Goal: Transaction & Acquisition: Purchase product/service

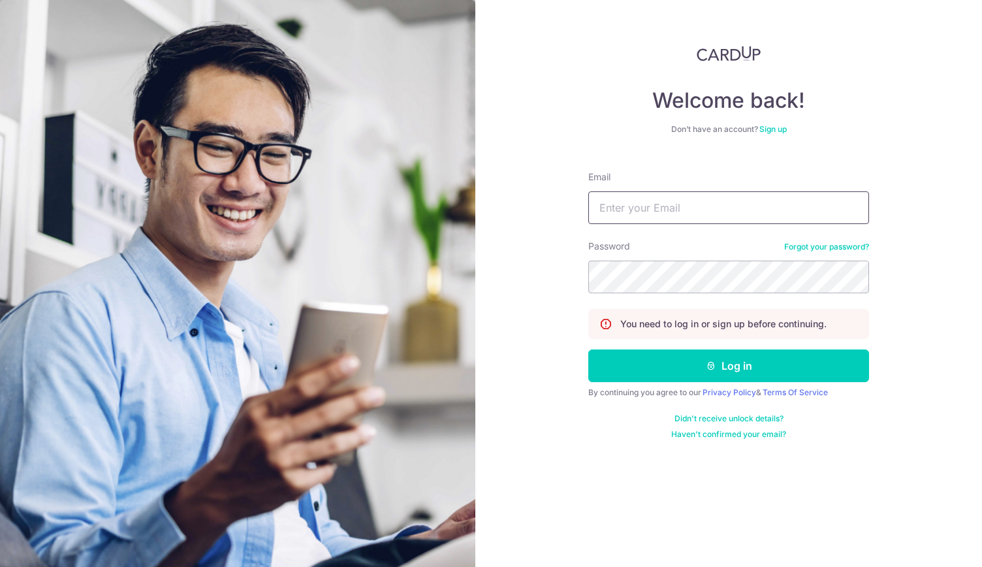
click at [654, 207] on input "Email" at bounding box center [728, 207] width 281 height 33
type input "PCLIM289@GMAIL.COM"
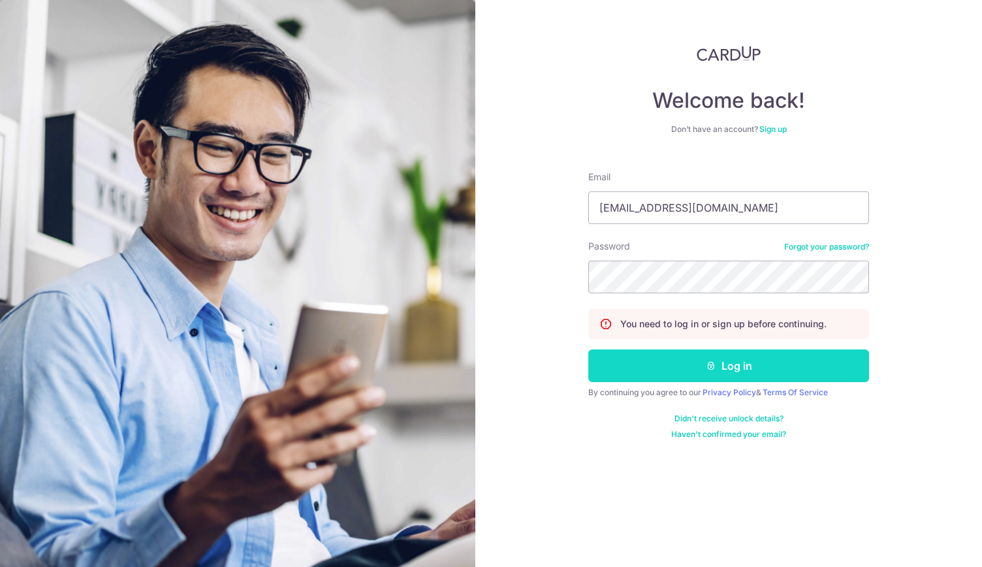
click at [724, 366] on button "Log in" at bounding box center [728, 365] width 281 height 33
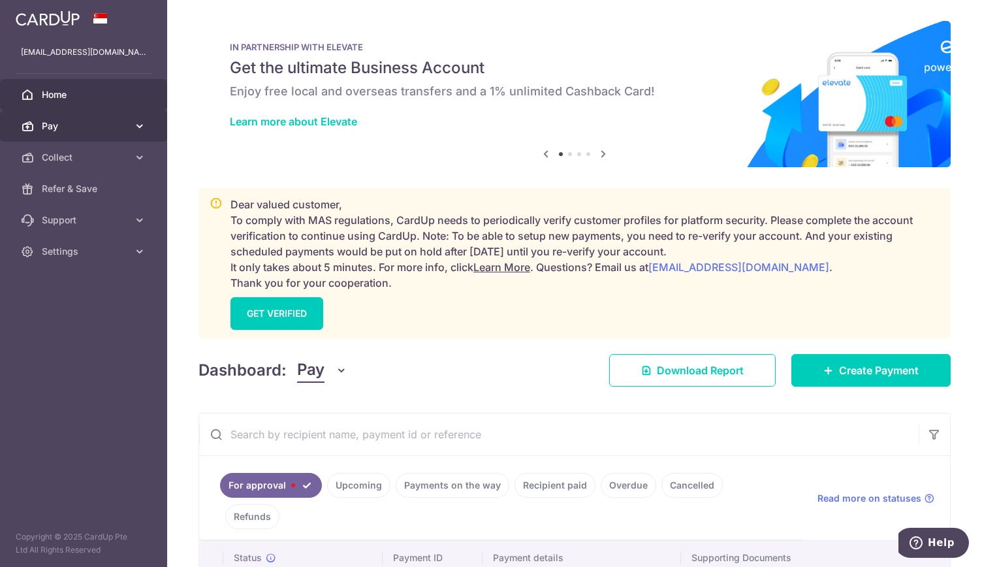
click at [63, 127] on span "Pay" at bounding box center [85, 126] width 86 height 13
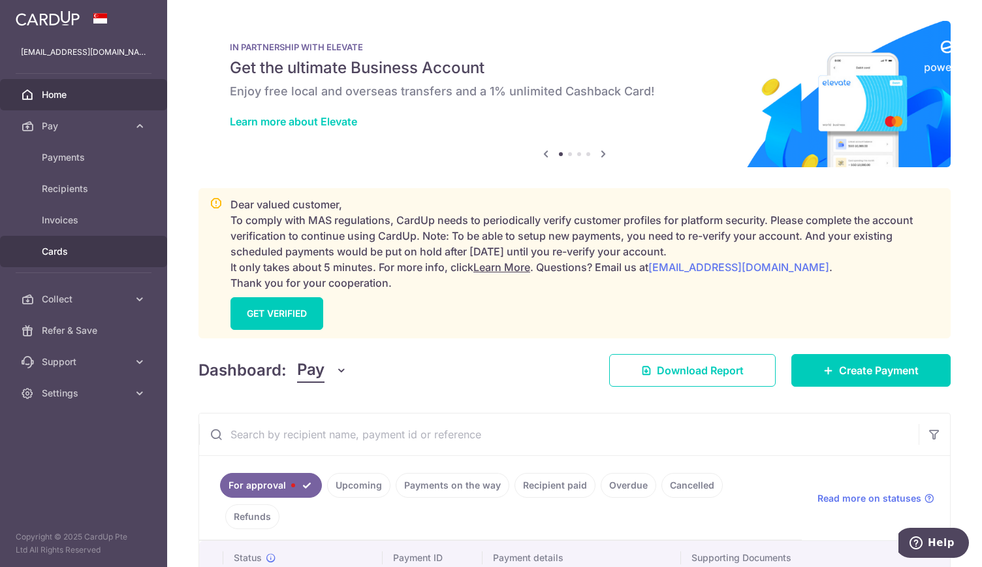
click at [81, 253] on span "Cards" at bounding box center [85, 251] width 86 height 13
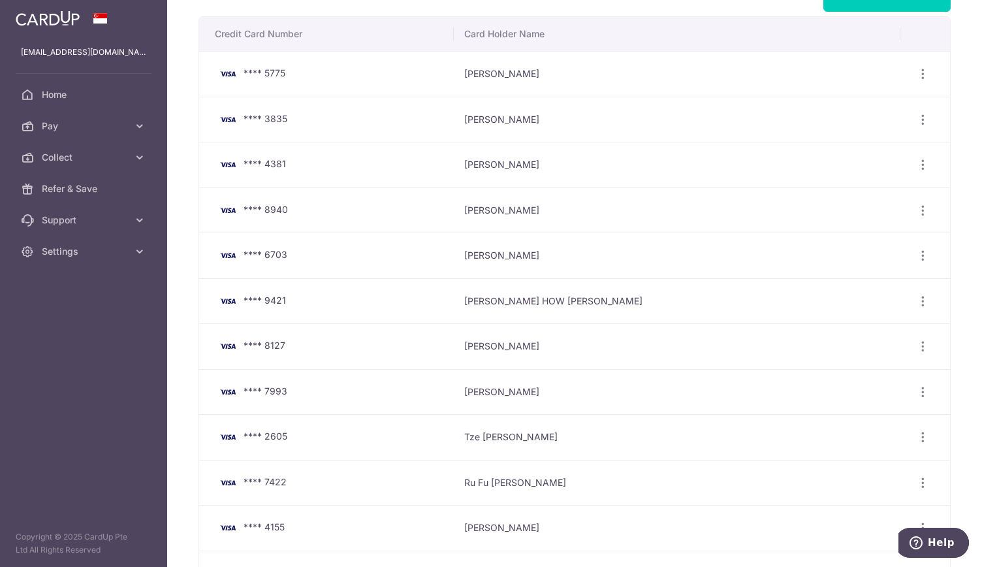
scroll to position [65, 0]
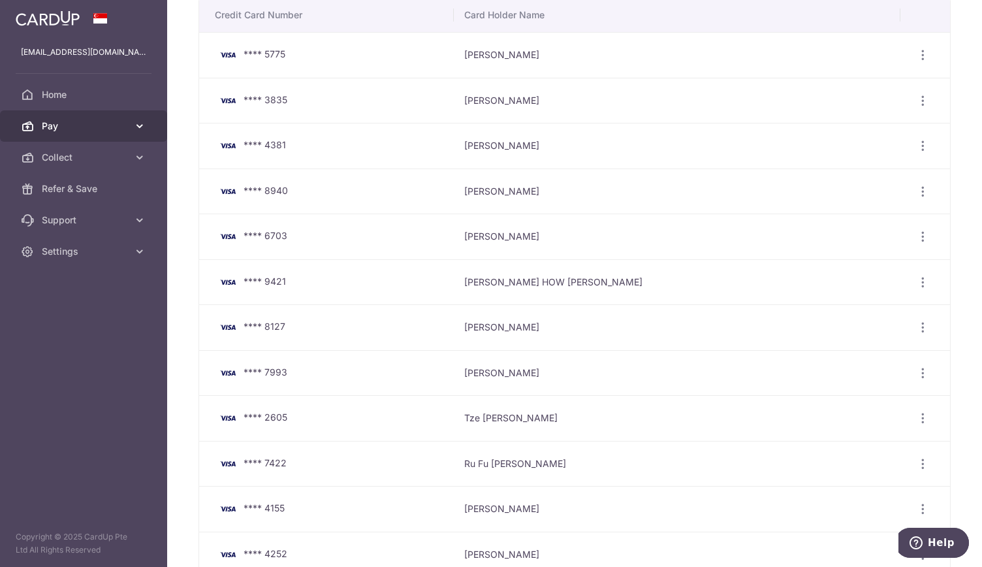
click at [57, 126] on span "Pay" at bounding box center [85, 126] width 86 height 13
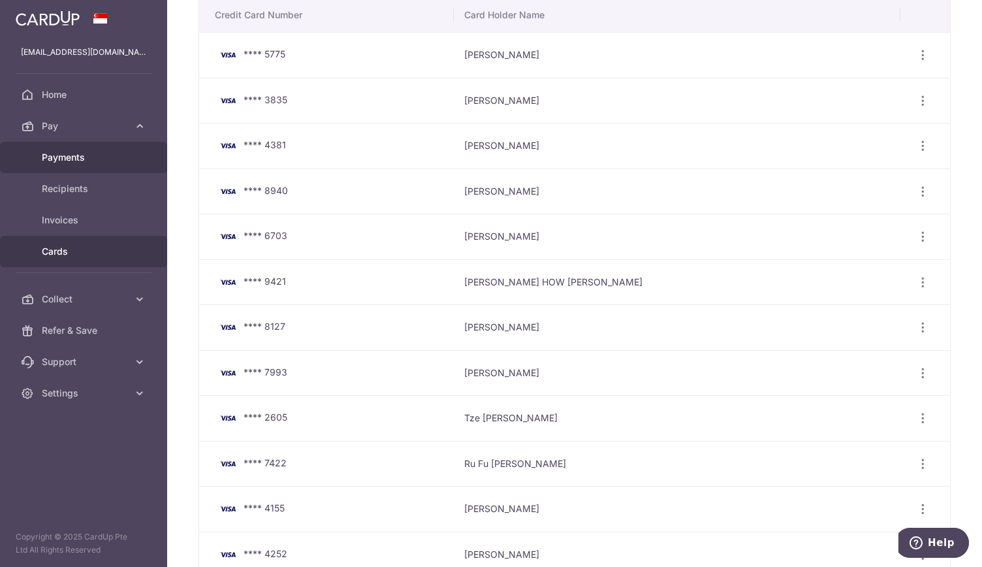
click at [71, 163] on span "Payments" at bounding box center [85, 157] width 86 height 13
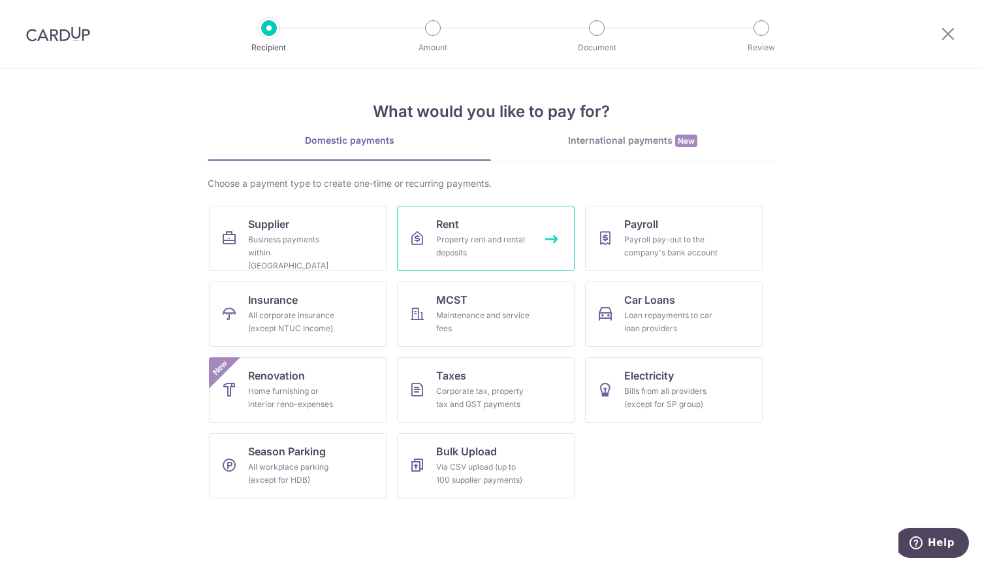
click at [444, 236] on div "Property rent and rental deposits" at bounding box center [483, 246] width 94 height 26
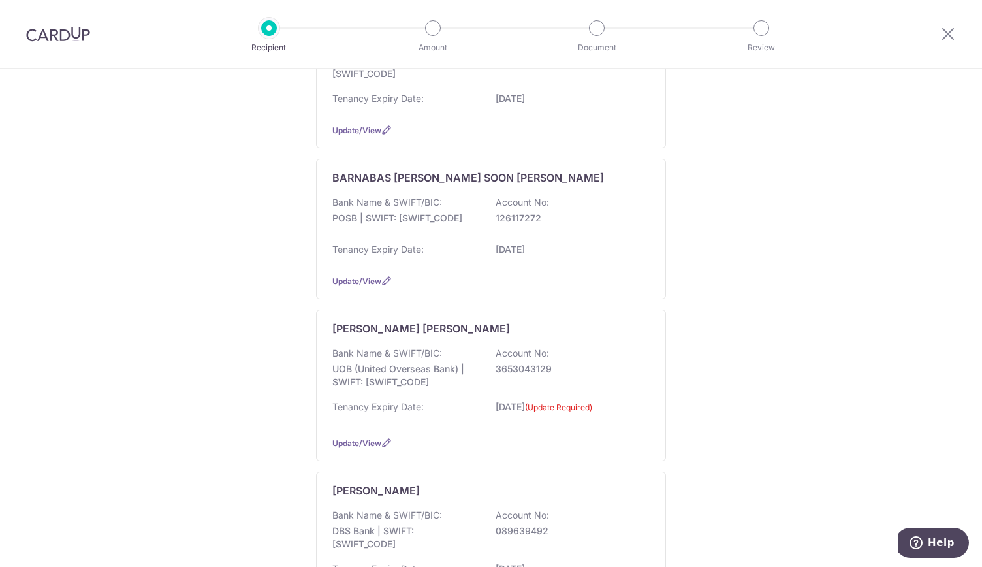
scroll to position [784, 0]
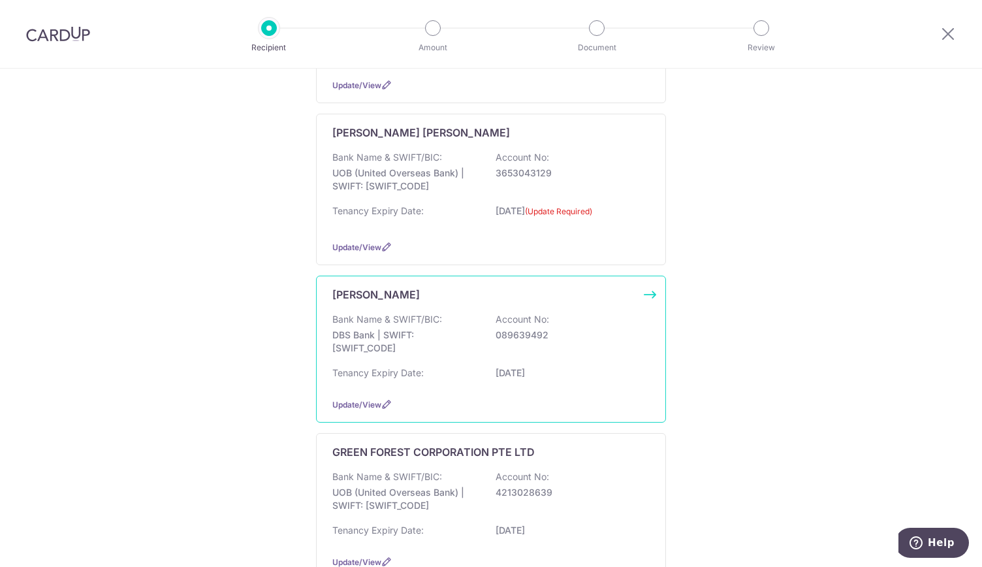
click at [406, 298] on div "DEREK LEE Bank Name & SWIFT/BIC: DBS Bank | SWIFT: DBSSSGSGXXX Account No: 0896…" at bounding box center [491, 349] width 350 height 147
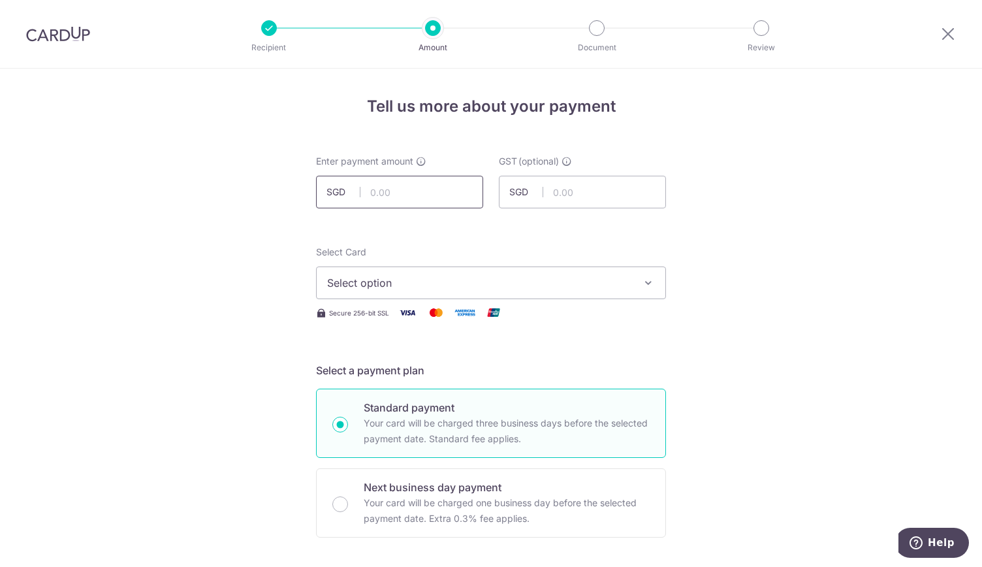
click at [417, 197] on input "text" at bounding box center [399, 192] width 167 height 33
type input "10,000.00"
click at [404, 287] on span "Select option" at bounding box center [479, 283] width 304 height 16
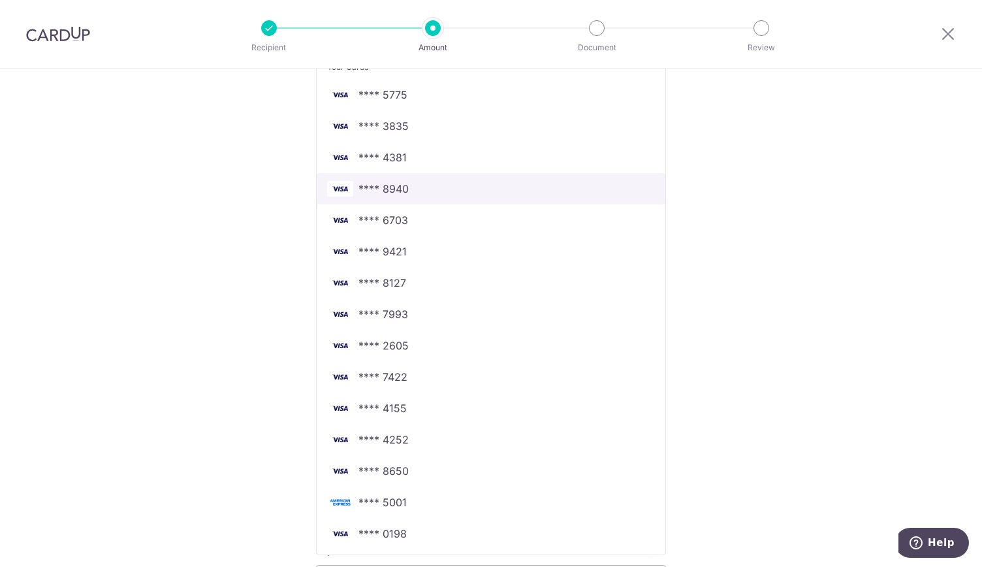
scroll to position [327, 0]
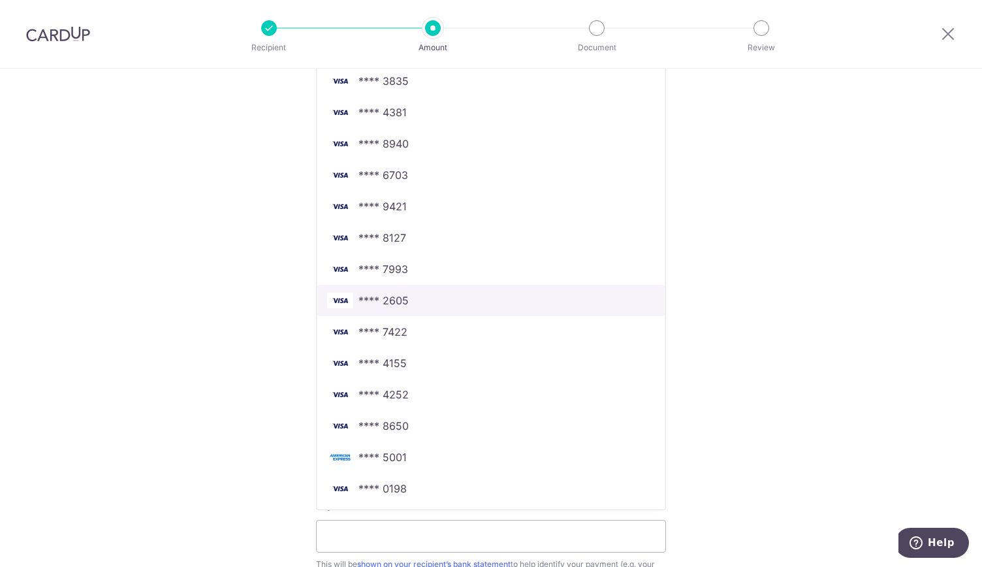
click at [425, 296] on span "**** 2605" at bounding box center [491, 301] width 328 height 16
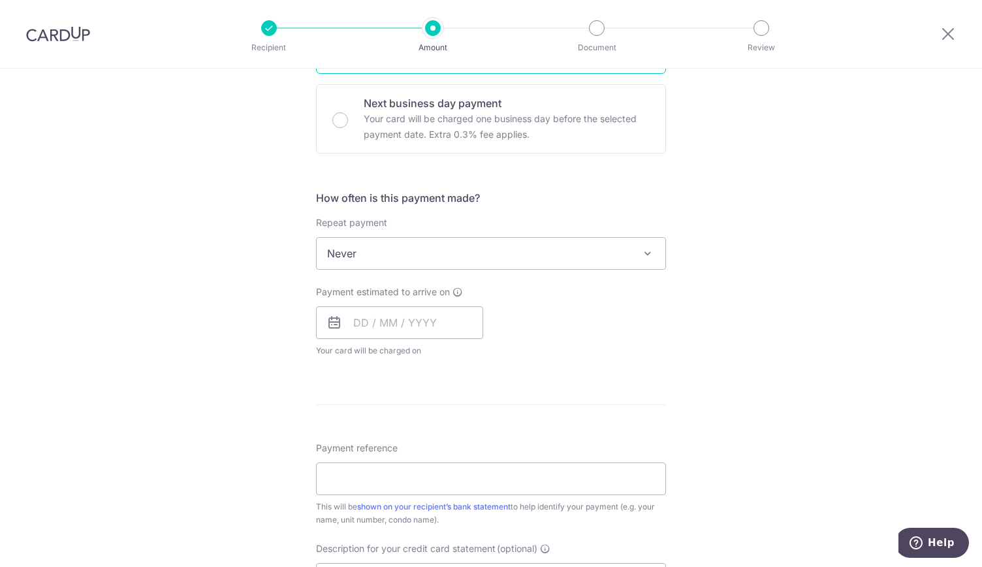
scroll to position [457, 0]
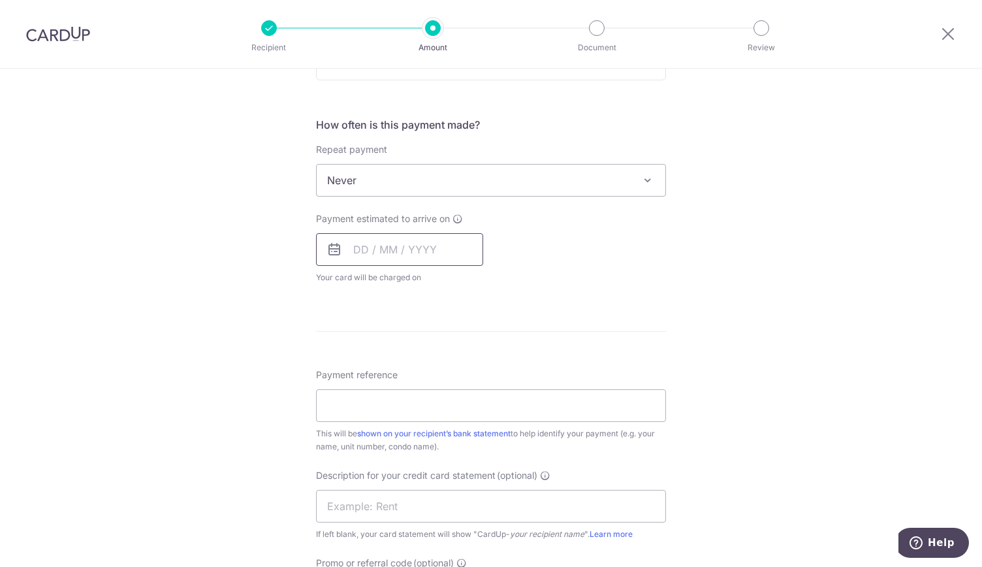
click at [392, 251] on input "text" at bounding box center [399, 249] width 167 height 33
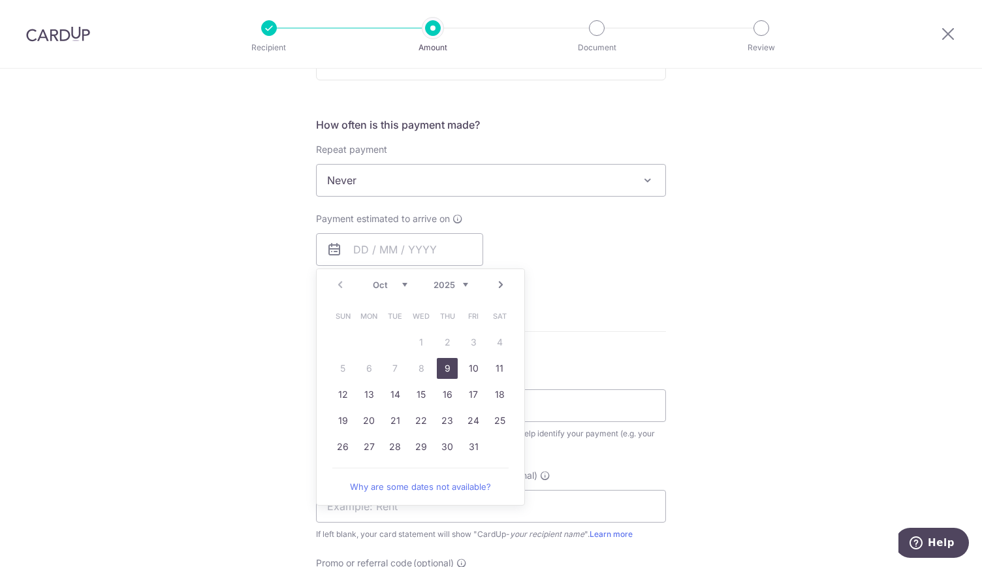
click at [447, 364] on link "9" at bounding box center [447, 368] width 21 height 21
type input "09/10/2025"
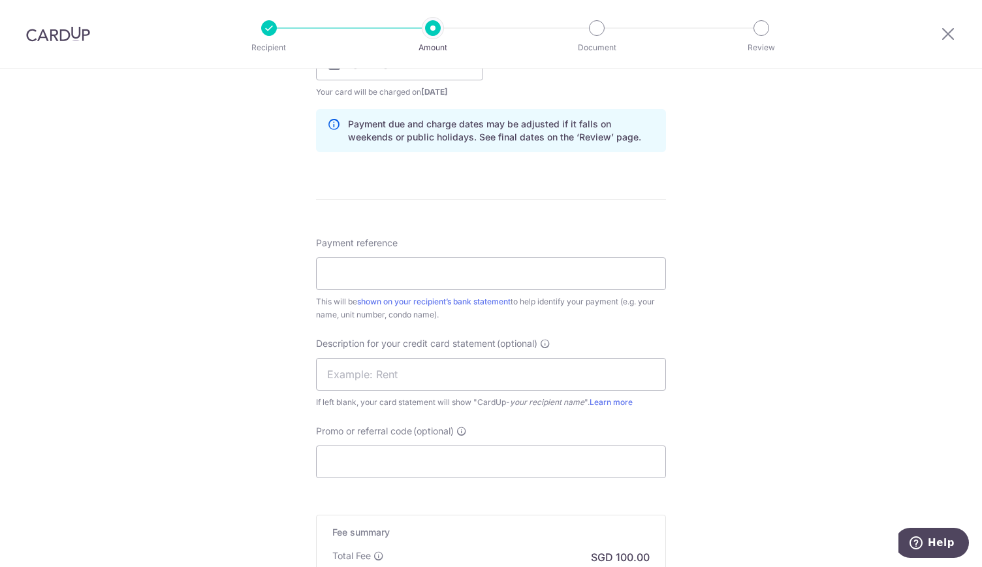
scroll to position [653, 0]
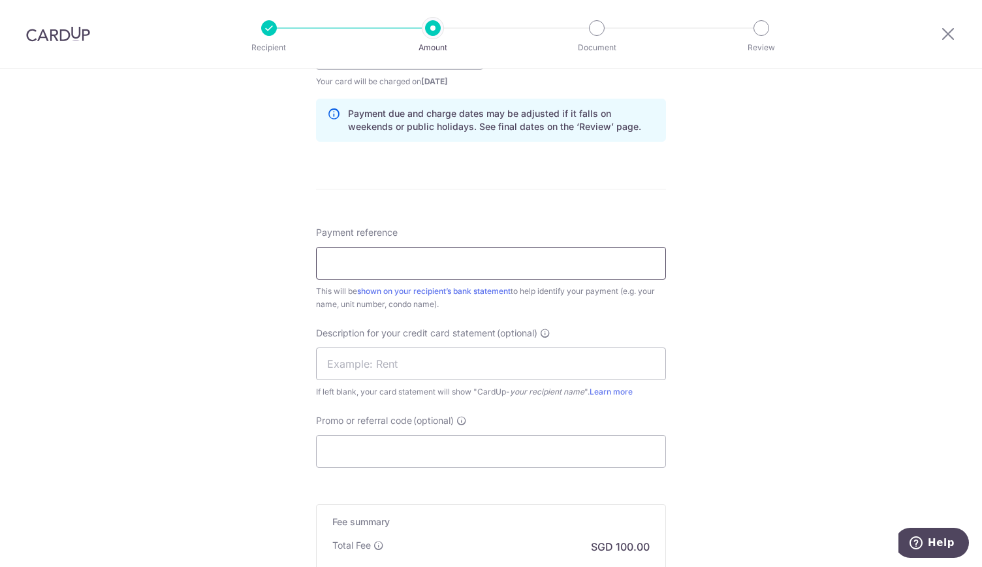
click at [342, 262] on input "Payment reference" at bounding box center [491, 263] width 350 height 33
type input "RENT"
click at [338, 365] on input "text" at bounding box center [491, 363] width 350 height 33
type input "RENT"
click at [233, 381] on div "Tell us more about your payment Enter payment amount SGD 10,000.00 10000.00 GST…" at bounding box center [491, 76] width 982 height 1323
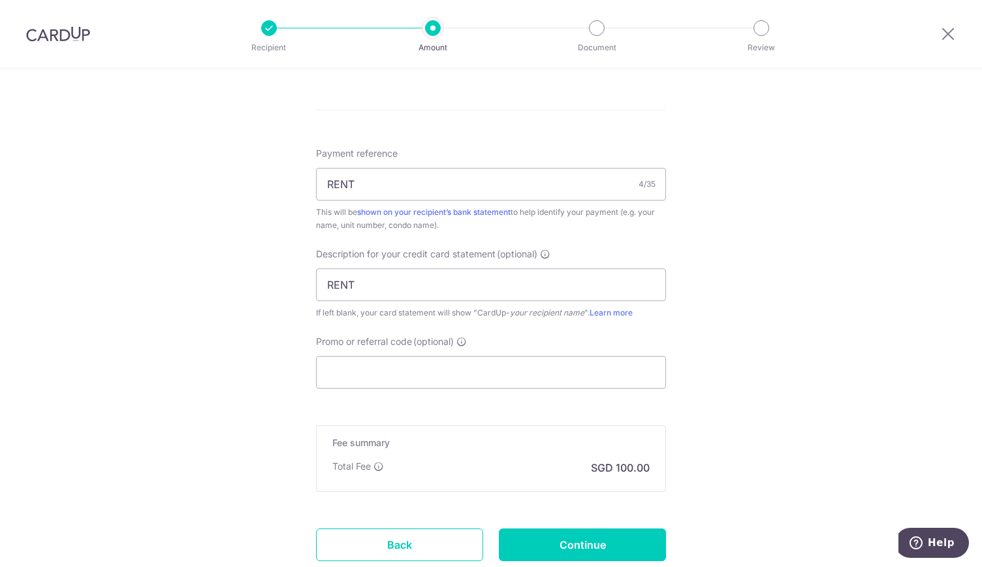
scroll to position [821, 0]
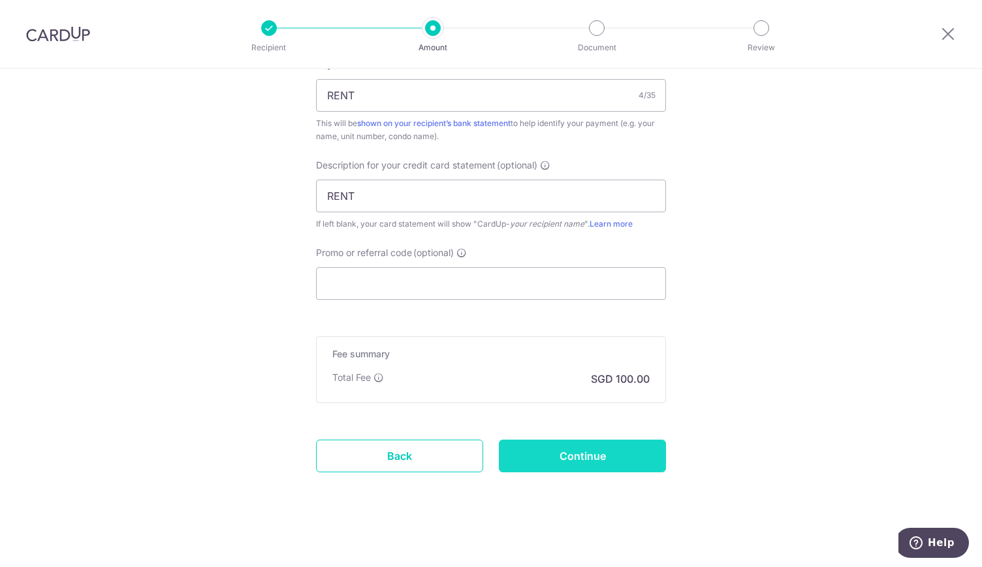
click at [581, 453] on input "Continue" at bounding box center [582, 456] width 167 height 33
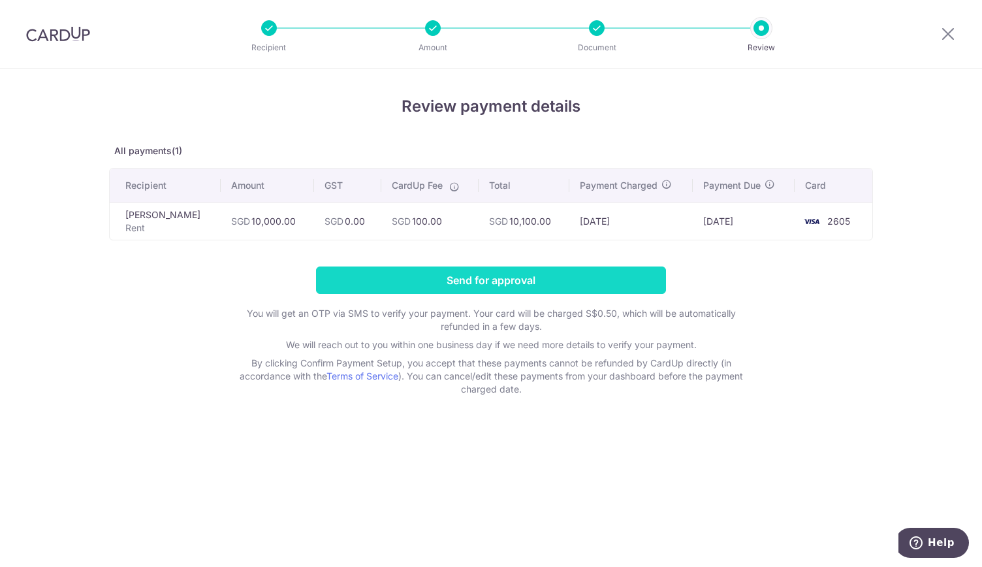
click at [512, 281] on input "Send for approval" at bounding box center [491, 279] width 350 height 27
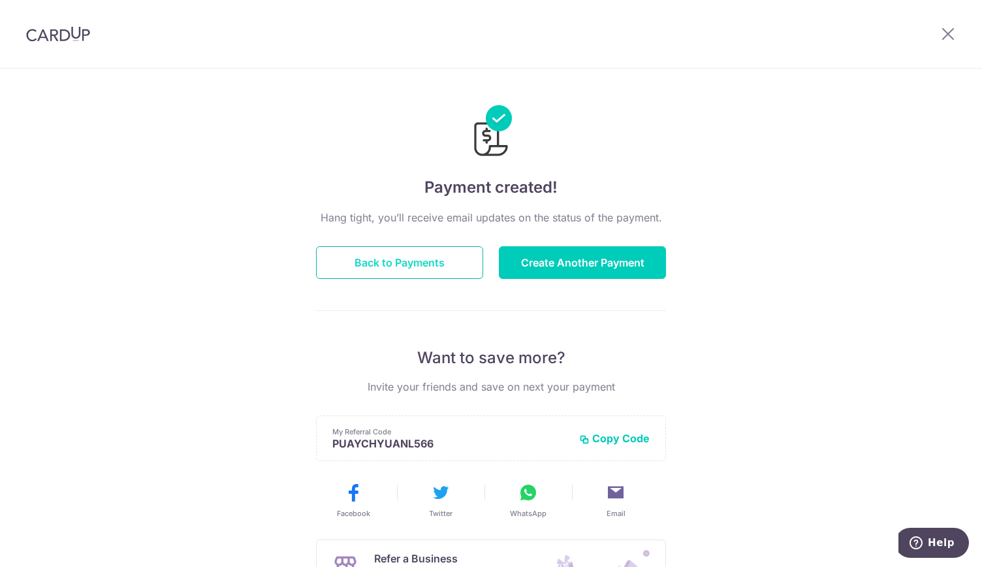
click at [370, 263] on button "Back to Payments" at bounding box center [399, 262] width 167 height 33
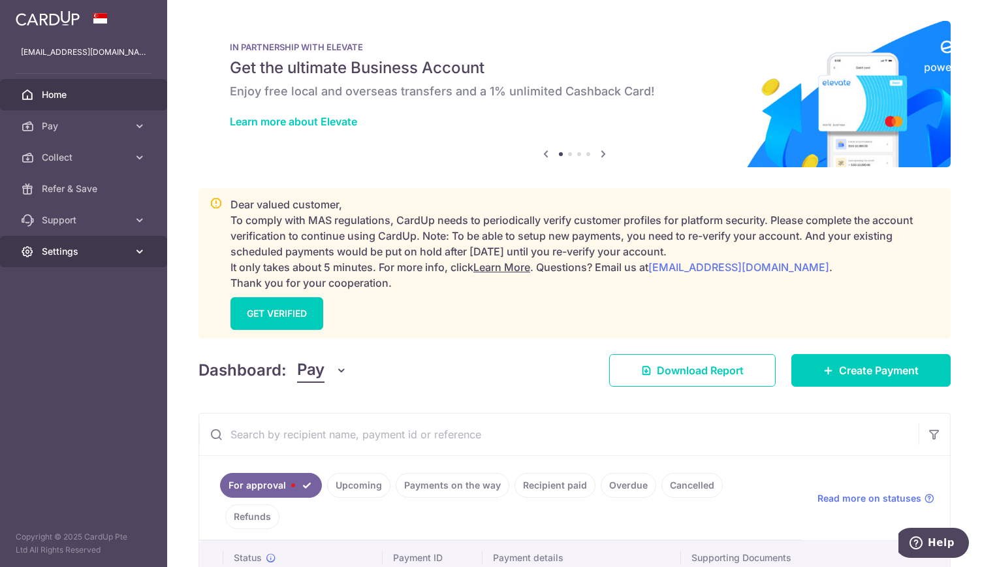
click at [78, 253] on span "Settings" at bounding box center [85, 251] width 86 height 13
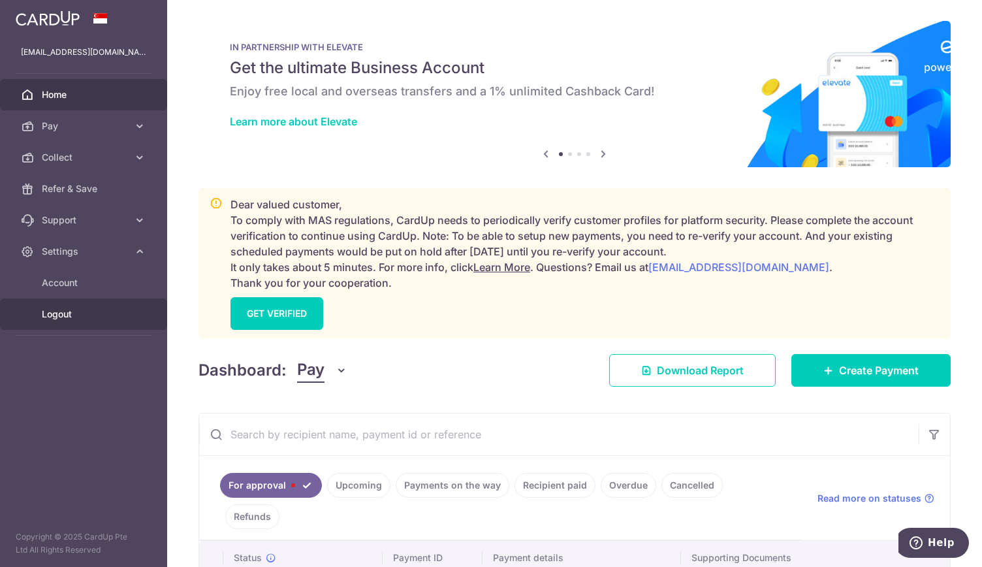
click at [76, 308] on span "Logout" at bounding box center [85, 314] width 86 height 13
